Goal: Task Accomplishment & Management: Use online tool/utility

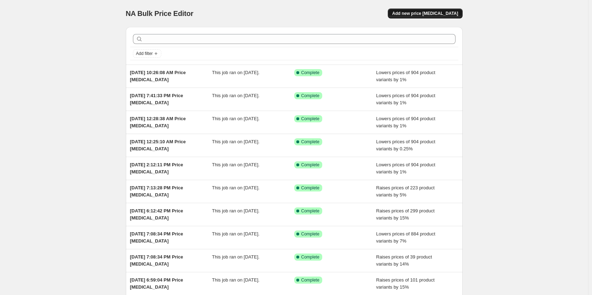
click at [450, 12] on span "Add new price change job" at bounding box center [425, 14] width 66 height 6
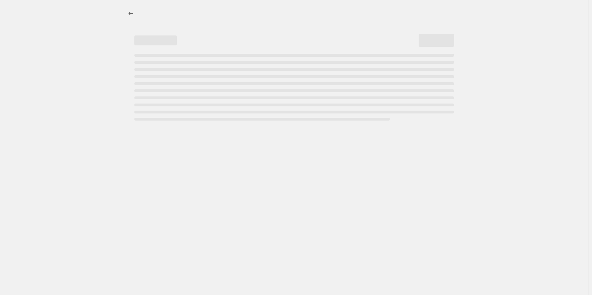
select select "percentage"
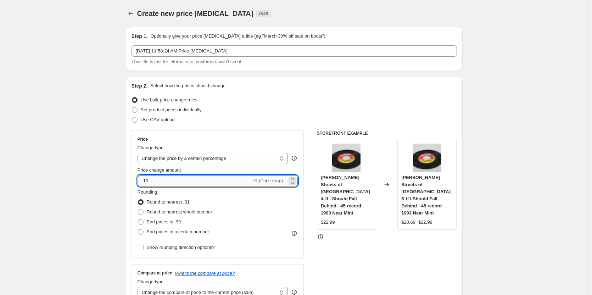
click at [162, 181] on input "-10" at bounding box center [195, 180] width 115 height 11
type input "-4"
click at [144, 221] on span at bounding box center [141, 222] width 6 height 6
click at [138, 220] on input "End prices in .99" at bounding box center [138, 219] width 0 height 0
radio input "true"
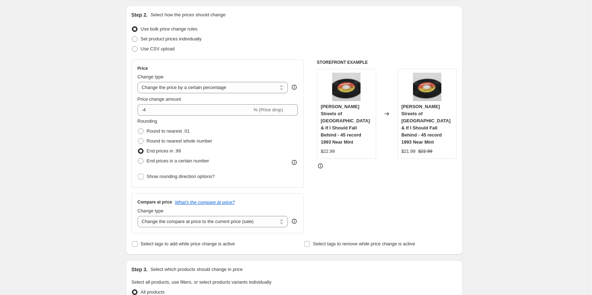
scroll to position [142, 0]
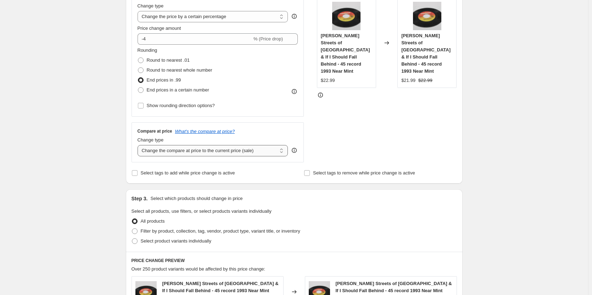
click at [206, 156] on select "Change the compare at price to the current price (sale) Change the compare at p…" at bounding box center [213, 150] width 151 height 11
select select "remove"
click at [139, 145] on select "Change the compare at price to the current price (sale) Change the compare at p…" at bounding box center [213, 150] width 151 height 11
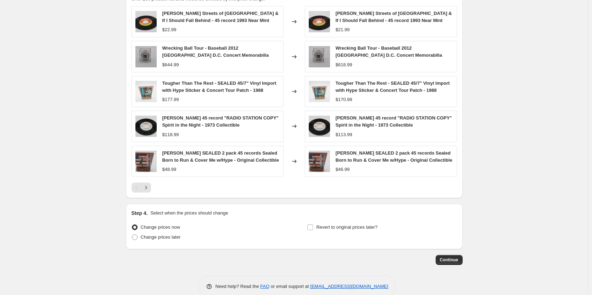
scroll to position [433, 0]
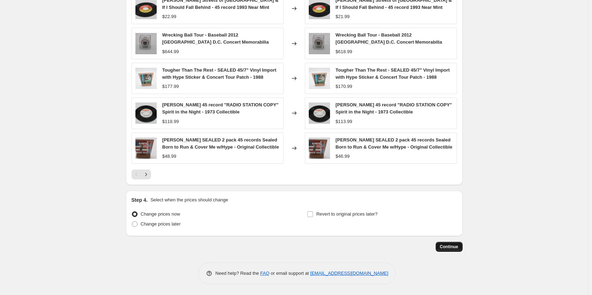
click at [449, 248] on span "Continue" at bounding box center [449, 247] width 18 height 6
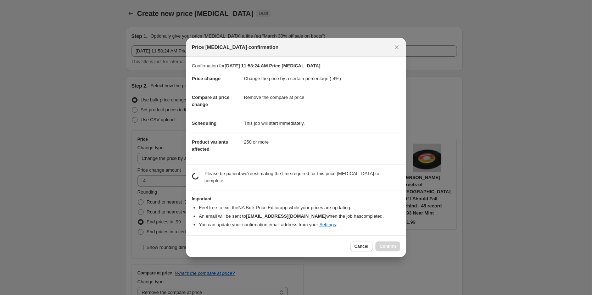
scroll to position [0, 0]
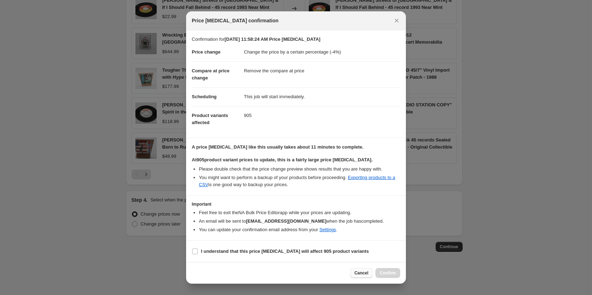
click at [359, 273] on span "Cancel" at bounding box center [362, 273] width 14 height 6
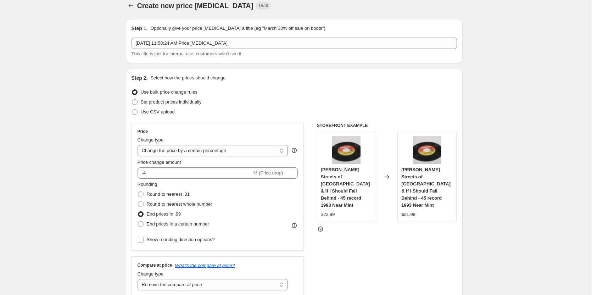
scroll to position [7, 0]
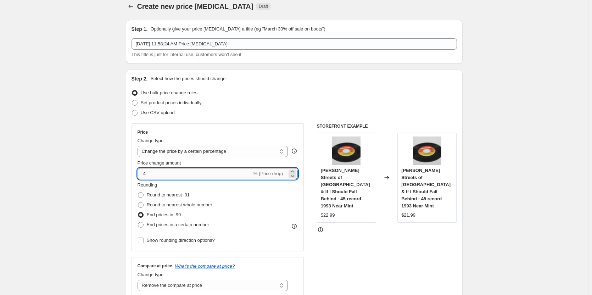
click at [160, 172] on input "-4" at bounding box center [195, 173] width 115 height 11
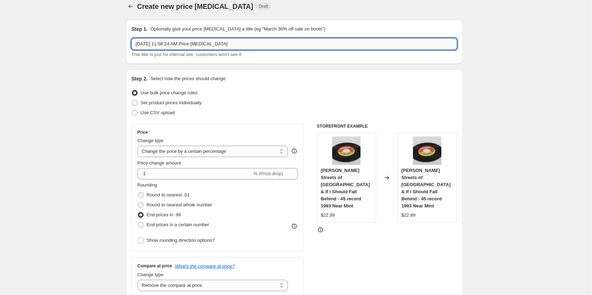
click at [363, 40] on input "Aug 31, 2025, 11:58:24 AM Price change job" at bounding box center [295, 43] width 326 height 11
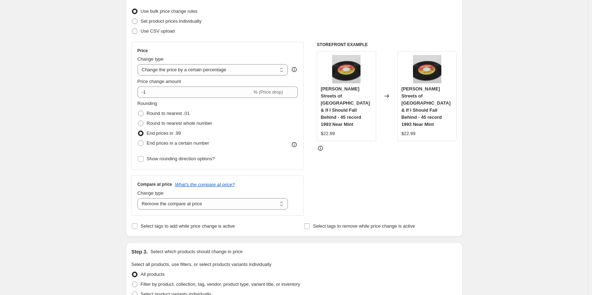
scroll to position [0, 0]
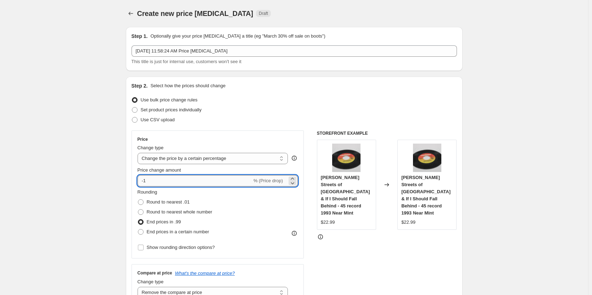
click at [157, 180] on input "-1" at bounding box center [195, 180] width 115 height 11
type input "-1.5"
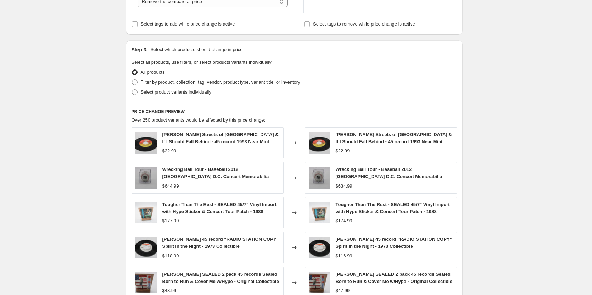
scroll to position [433, 0]
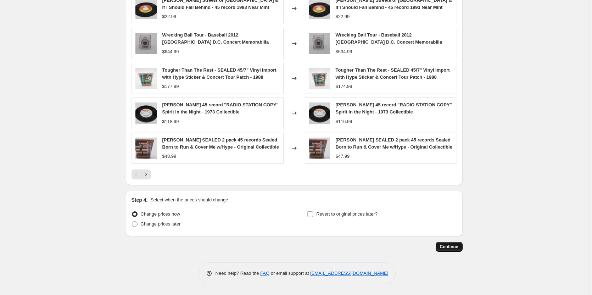
click at [454, 246] on span "Continue" at bounding box center [449, 247] width 18 height 6
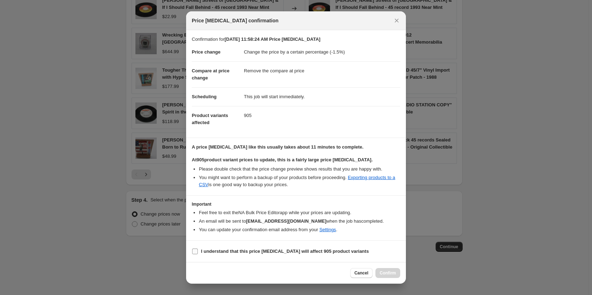
click at [193, 252] on input "I understand that this price change job will affect 905 product variants" at bounding box center [195, 252] width 6 height 6
checkbox input "true"
click at [388, 271] on span "Confirm" at bounding box center [388, 273] width 16 height 6
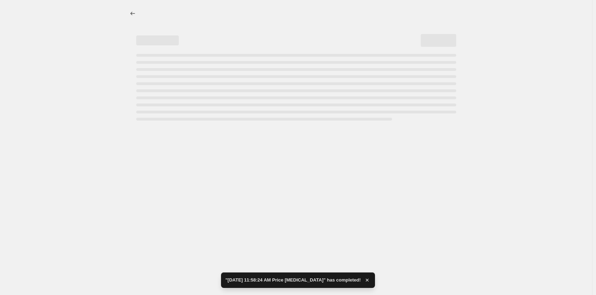
select select "percentage"
select select "remove"
